Goal: Information Seeking & Learning: Learn about a topic

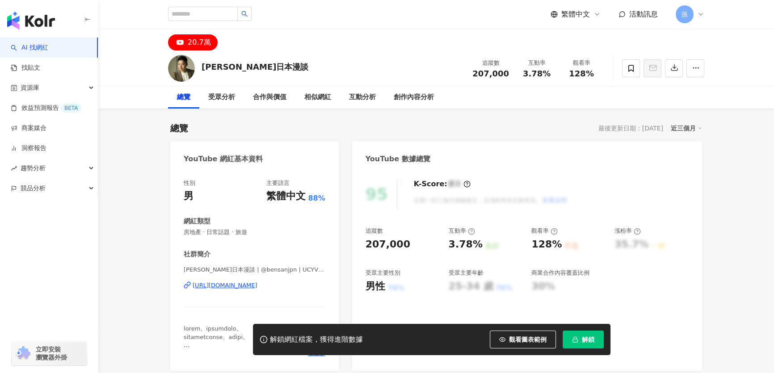
click at [250, 288] on div "https://www.youtube.com/channel/UCYV7ay-LpSChWYP9WVVC5OQ" at bounding box center [225, 285] width 65 height 8
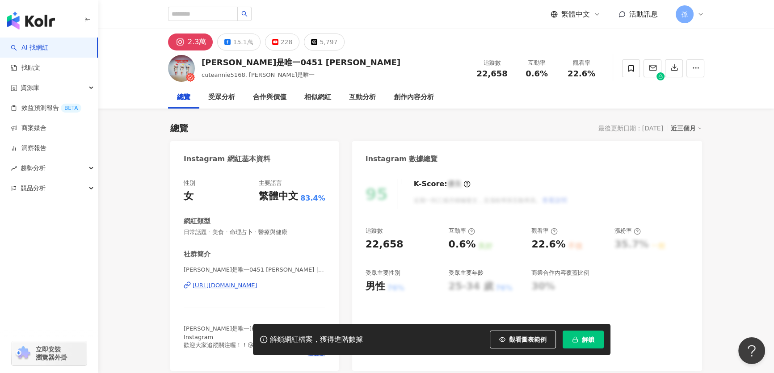
click at [236, 286] on div "https://www.instagram.com/cuteannie5168/" at bounding box center [225, 285] width 65 height 8
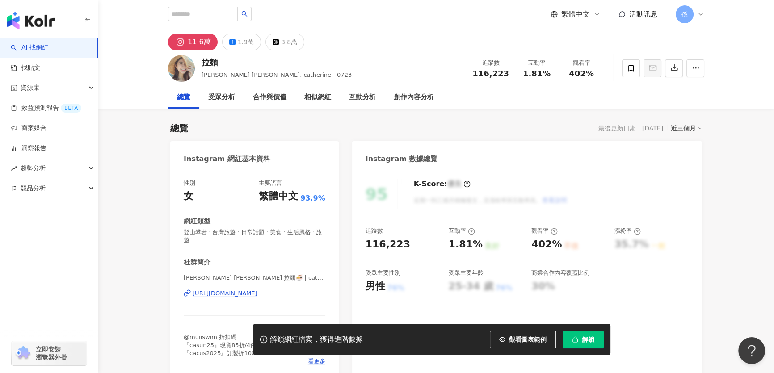
click at [257, 297] on div "https://www.instagram.com/catherine__0723/" at bounding box center [225, 293] width 65 height 8
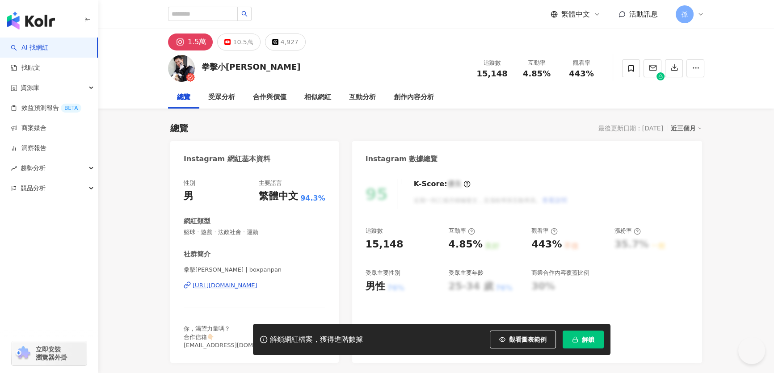
click at [239, 284] on div "https://www.instagram.com/boxpanpan/" at bounding box center [225, 285] width 65 height 8
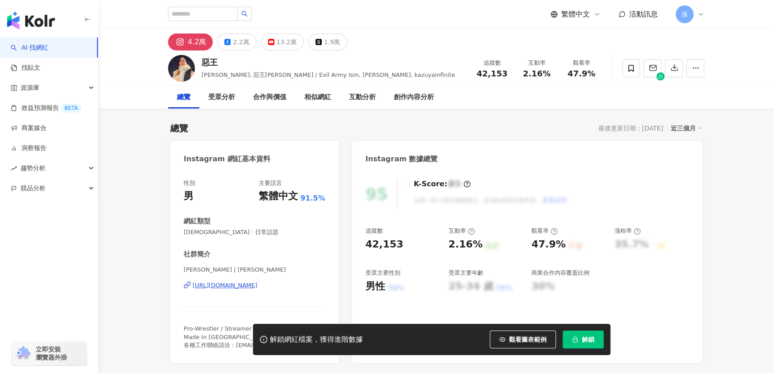
click at [230, 286] on div "https://www.instagram.com/kazuyainfinite/" at bounding box center [225, 285] width 65 height 8
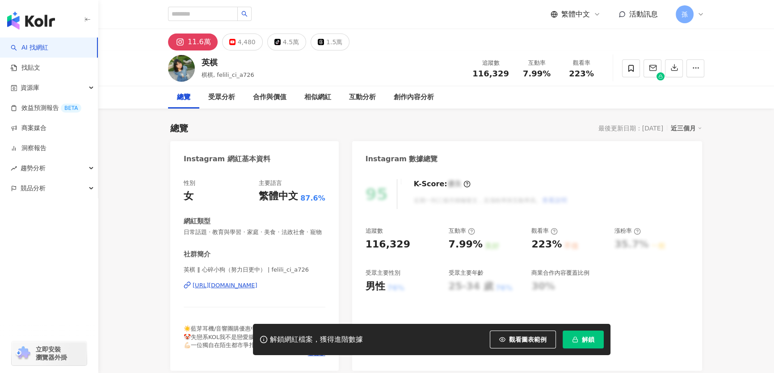
click at [257, 281] on div "[URL][DOMAIN_NAME]" at bounding box center [225, 285] width 65 height 8
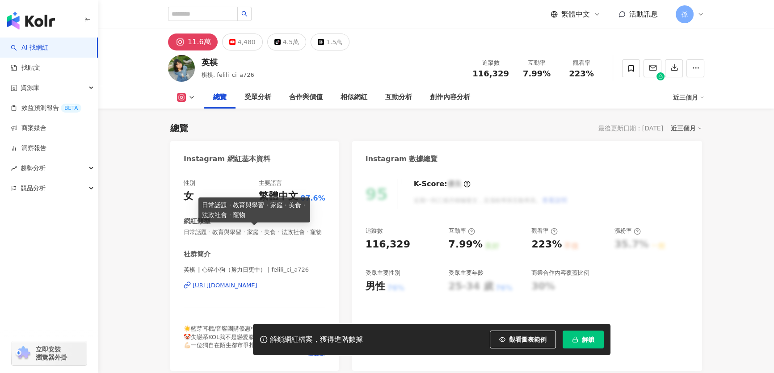
scroll to position [81, 0]
